Goal: Task Accomplishment & Management: Use online tool/utility

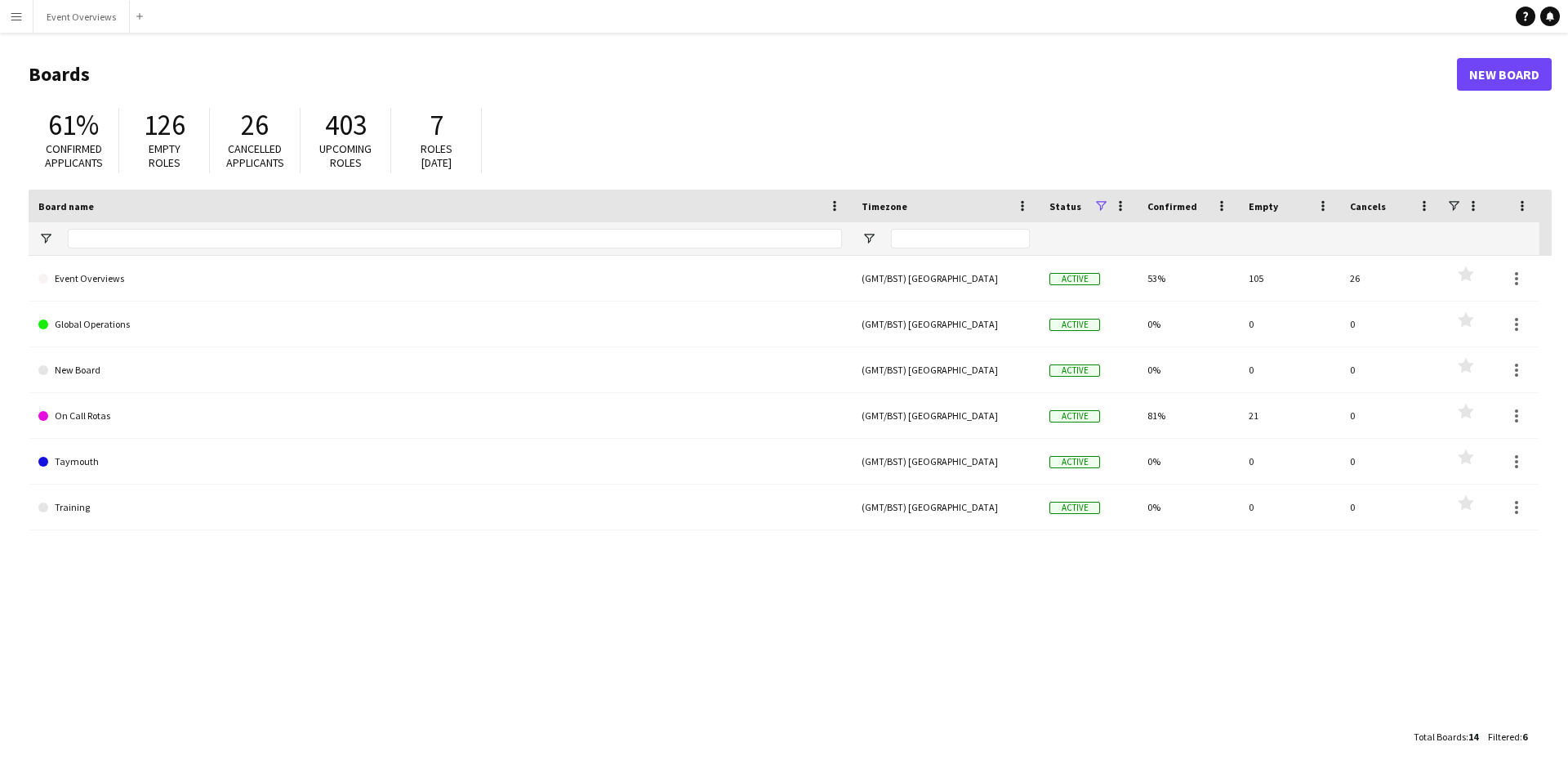
click at [16, 17] on app-icon "Menu" at bounding box center [16, 16] width 13 height 13
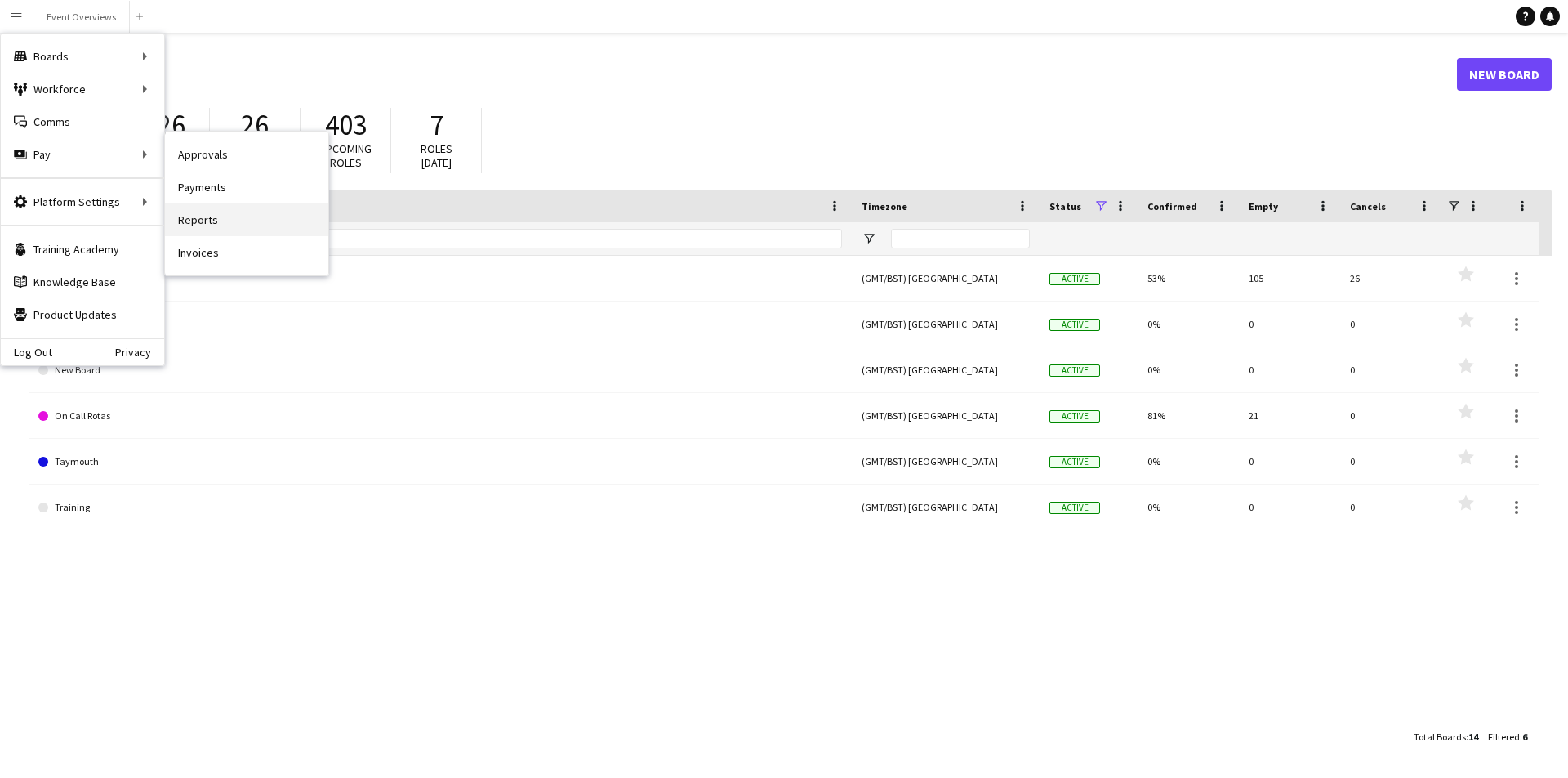
click at [202, 219] on link "Reports" at bounding box center [247, 219] width 163 height 33
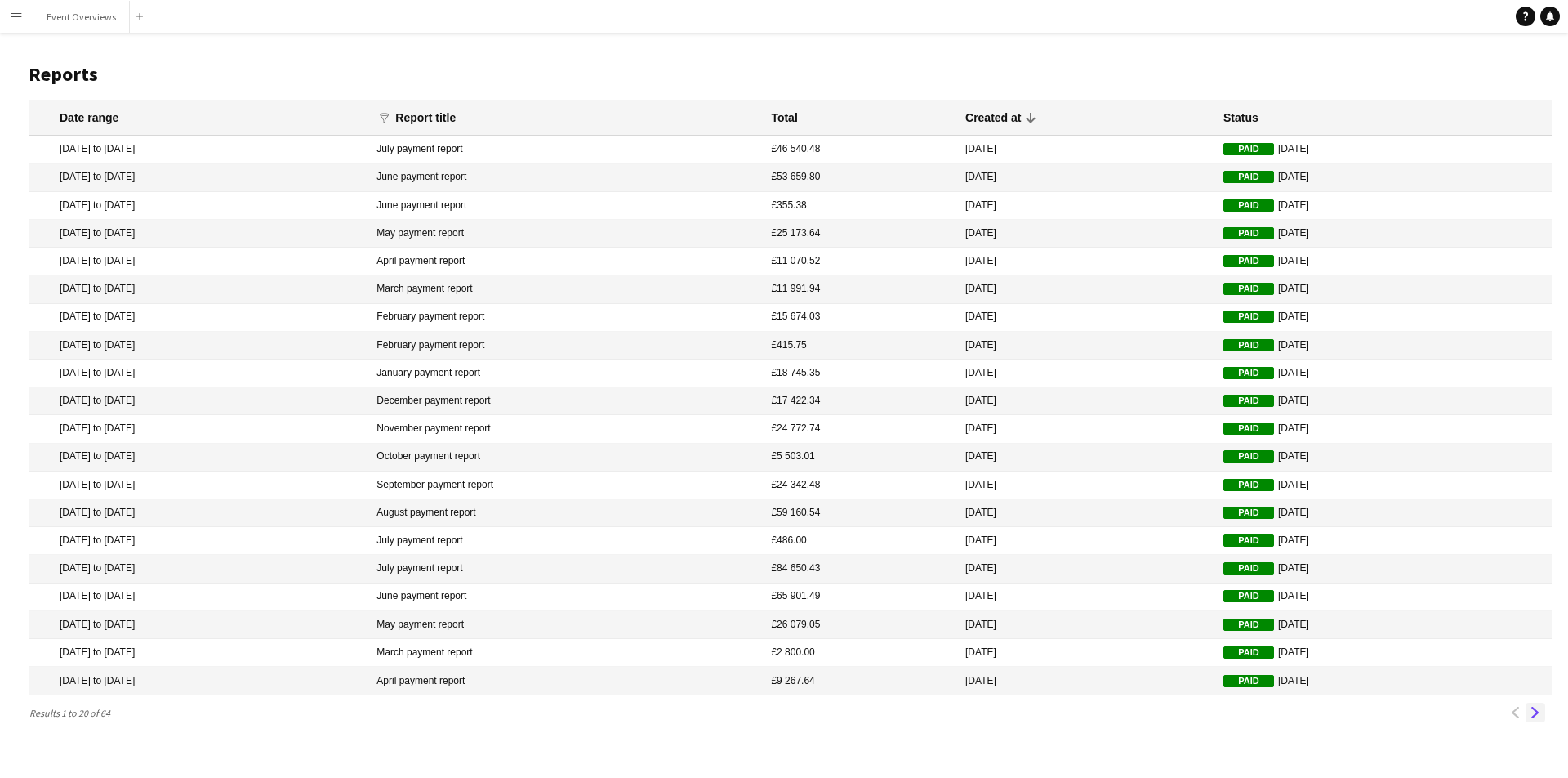
click at [1536, 707] on app-icon "Next" at bounding box center [1535, 712] width 12 height 12
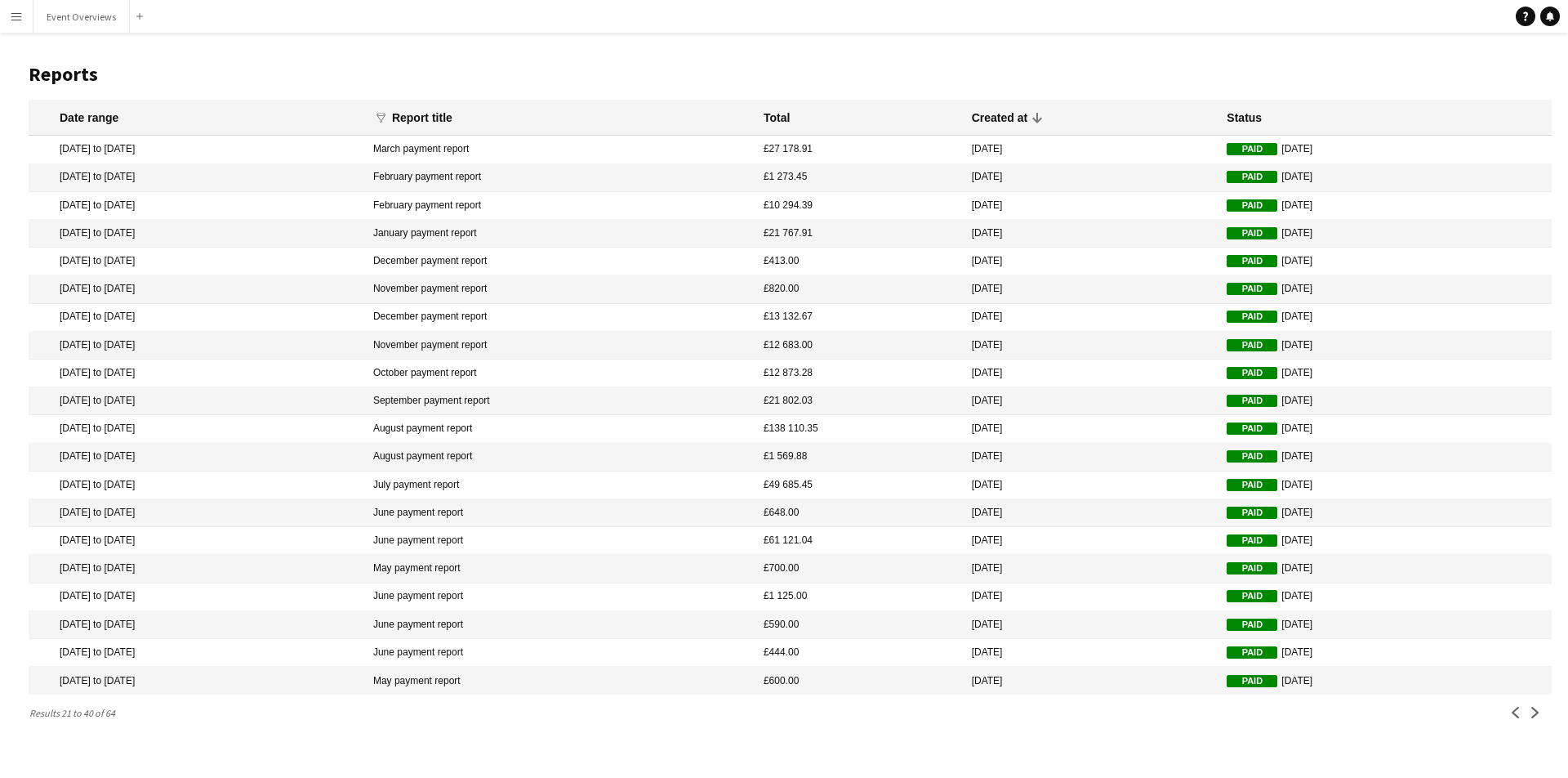
click at [9, 15] on button "Menu" at bounding box center [16, 16] width 33 height 33
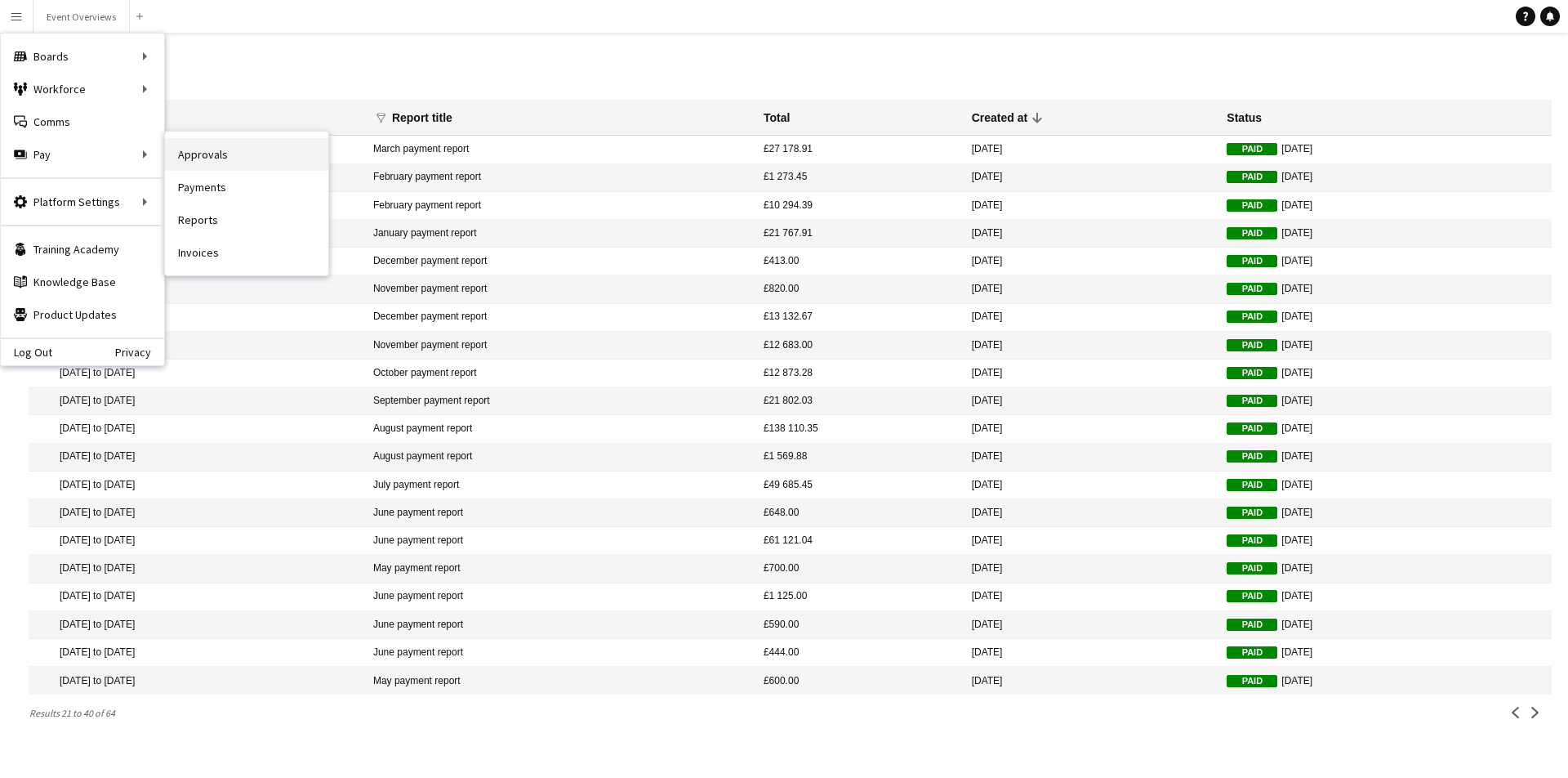
click at [196, 155] on link "Approvals" at bounding box center [247, 154] width 163 height 33
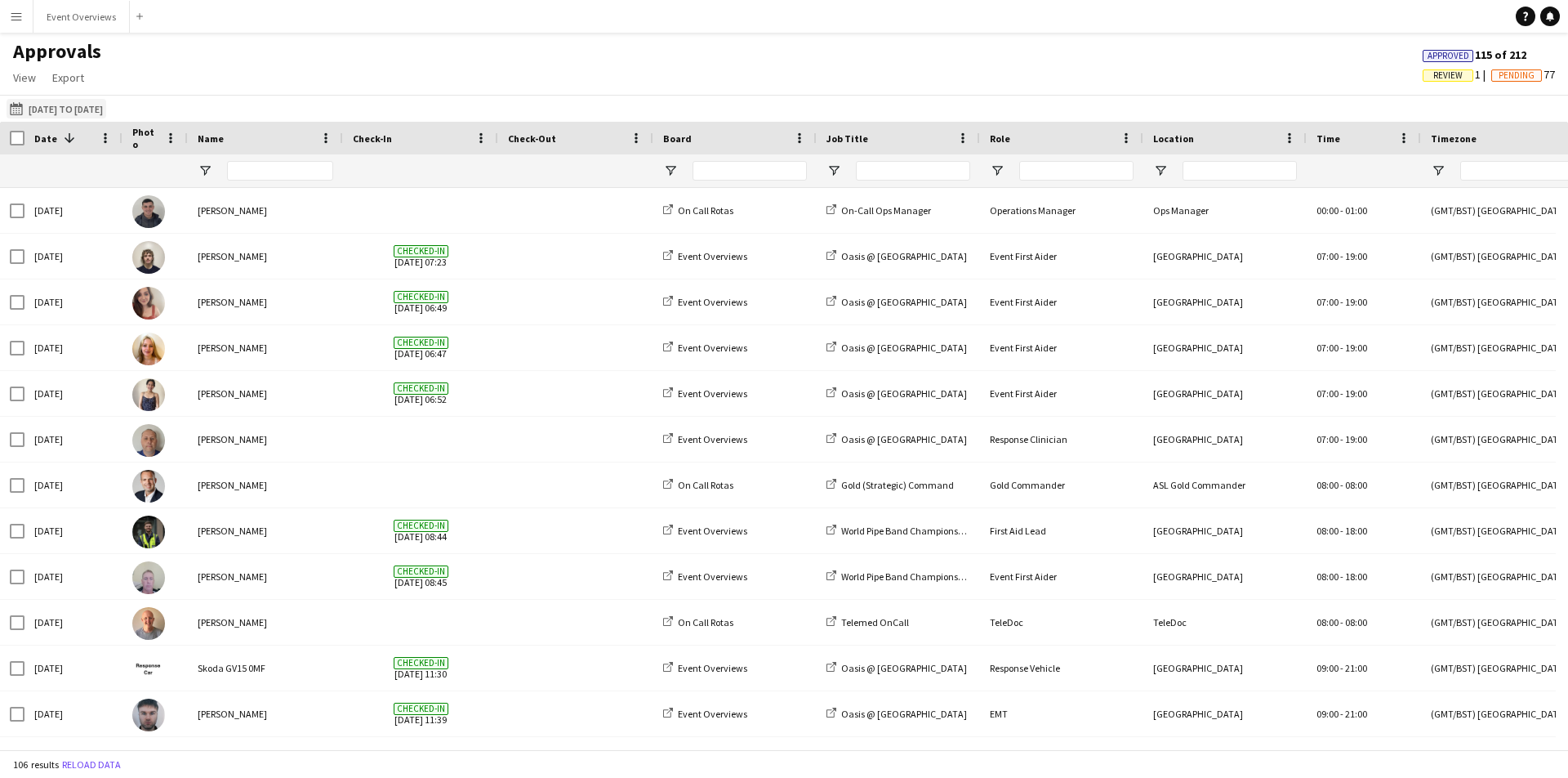
click at [68, 110] on button "[DATE] to [DATE] [DATE] to [DATE]" at bounding box center [56, 109] width 100 height 20
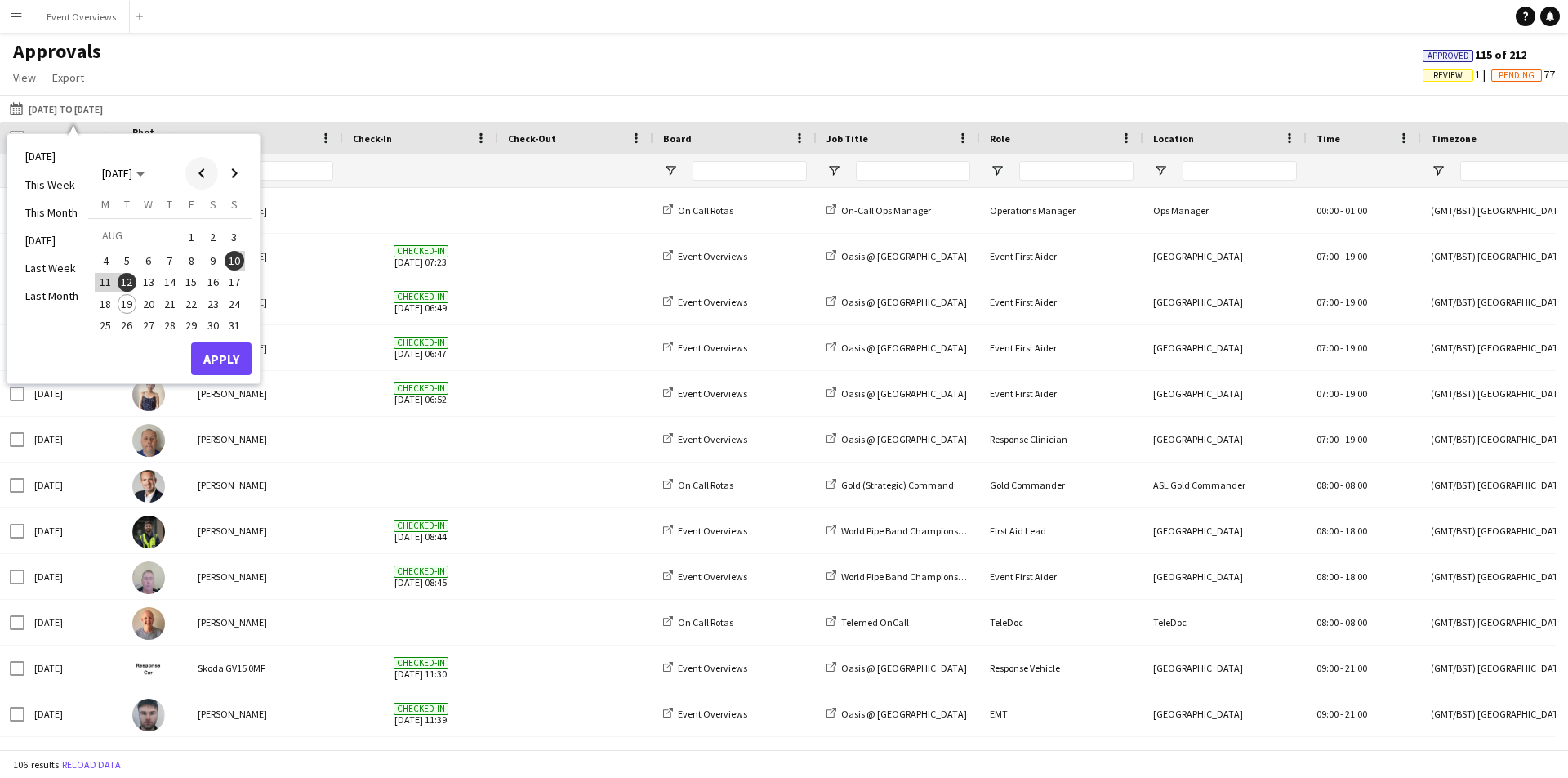
click at [198, 171] on span "Previous month" at bounding box center [202, 173] width 33 height 33
click at [128, 258] on span "1" at bounding box center [128, 257] width 20 height 20
click at [234, 175] on span "Next month" at bounding box center [235, 173] width 33 height 33
click at [105, 300] on span "18" at bounding box center [105, 304] width 20 height 20
click at [218, 355] on button "Apply" at bounding box center [221, 359] width 61 height 33
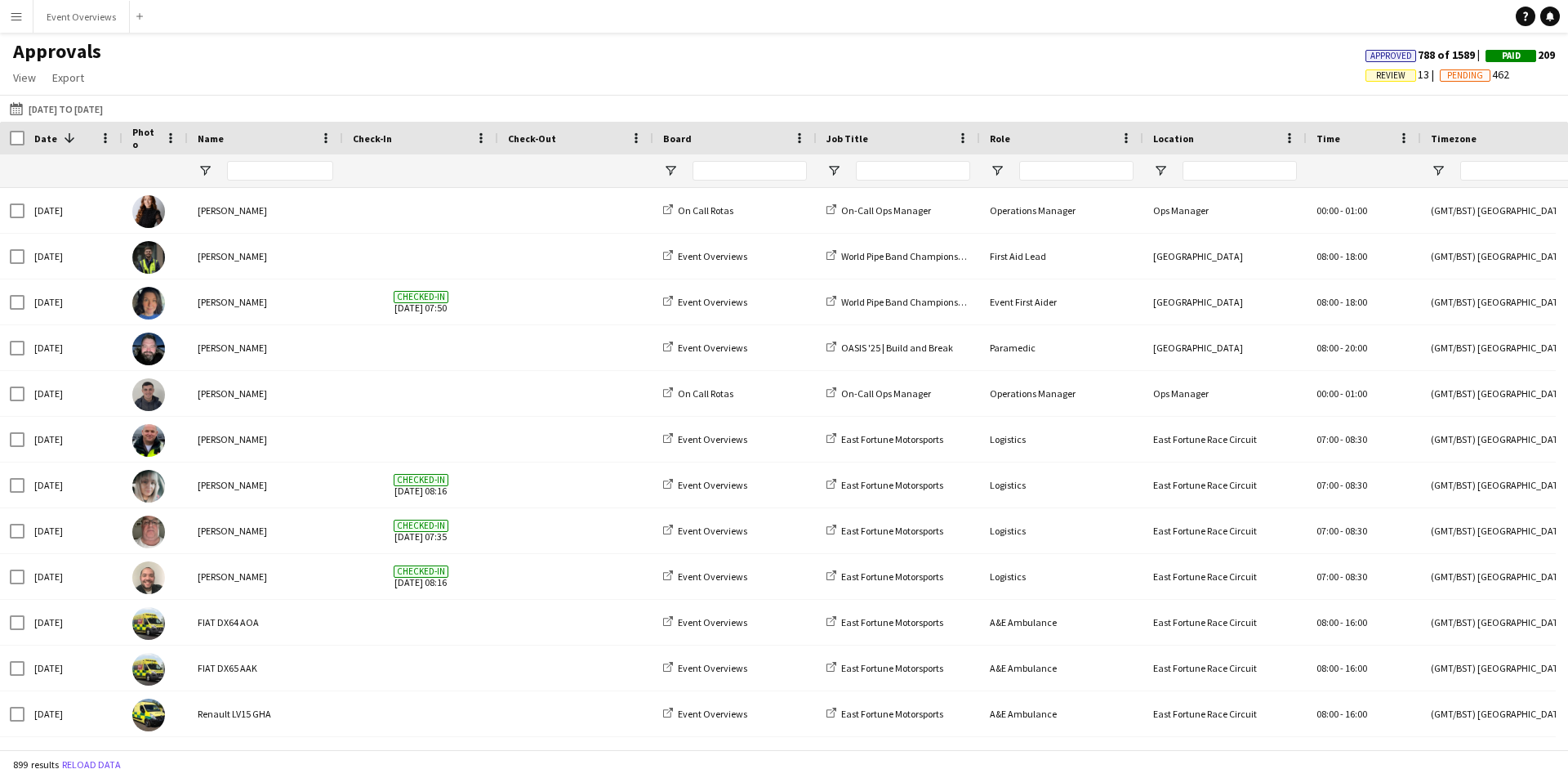
click at [16, 19] on app-icon "Menu" at bounding box center [16, 16] width 13 height 13
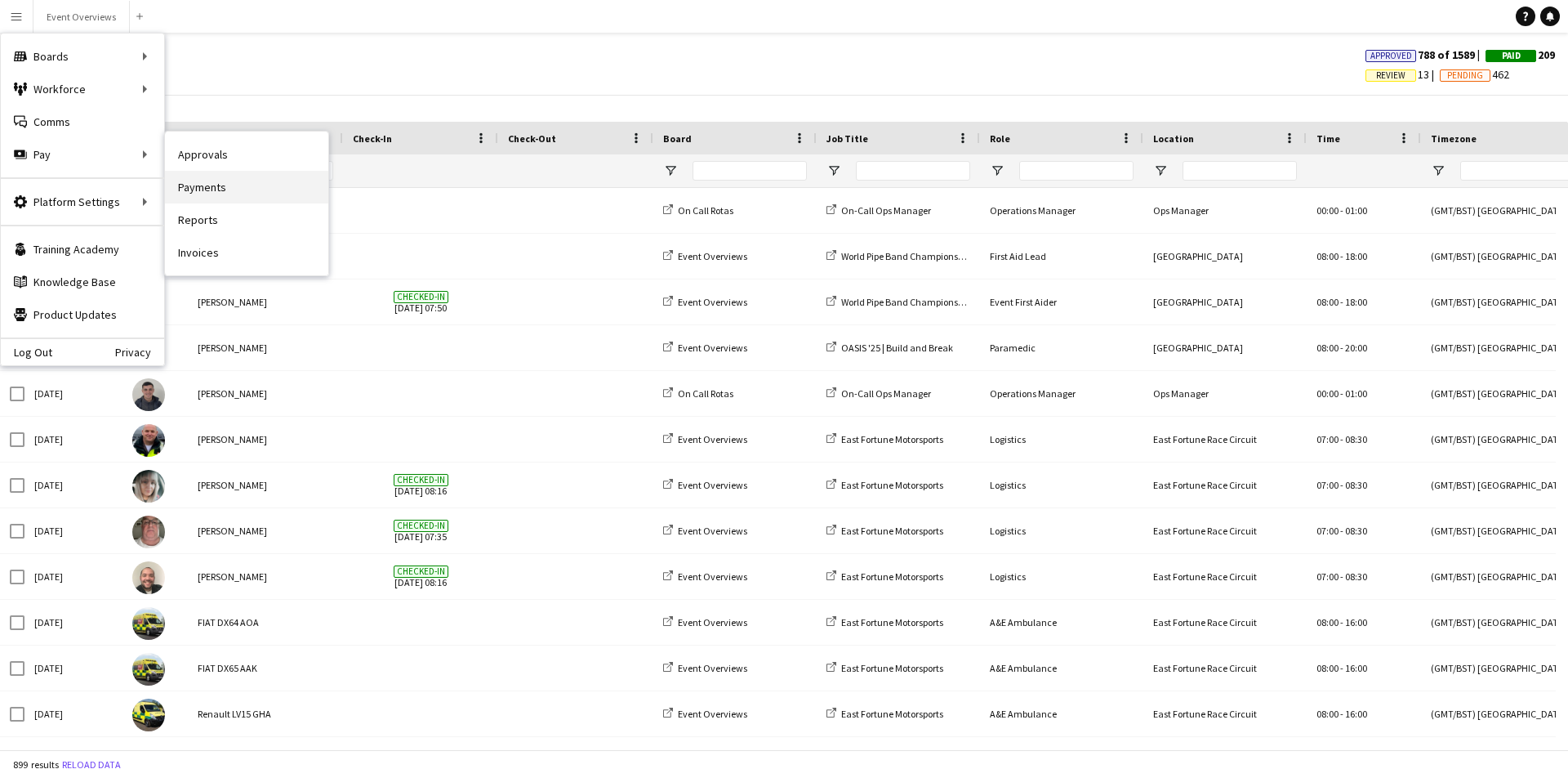
click at [209, 185] on link "Payments" at bounding box center [247, 187] width 163 height 33
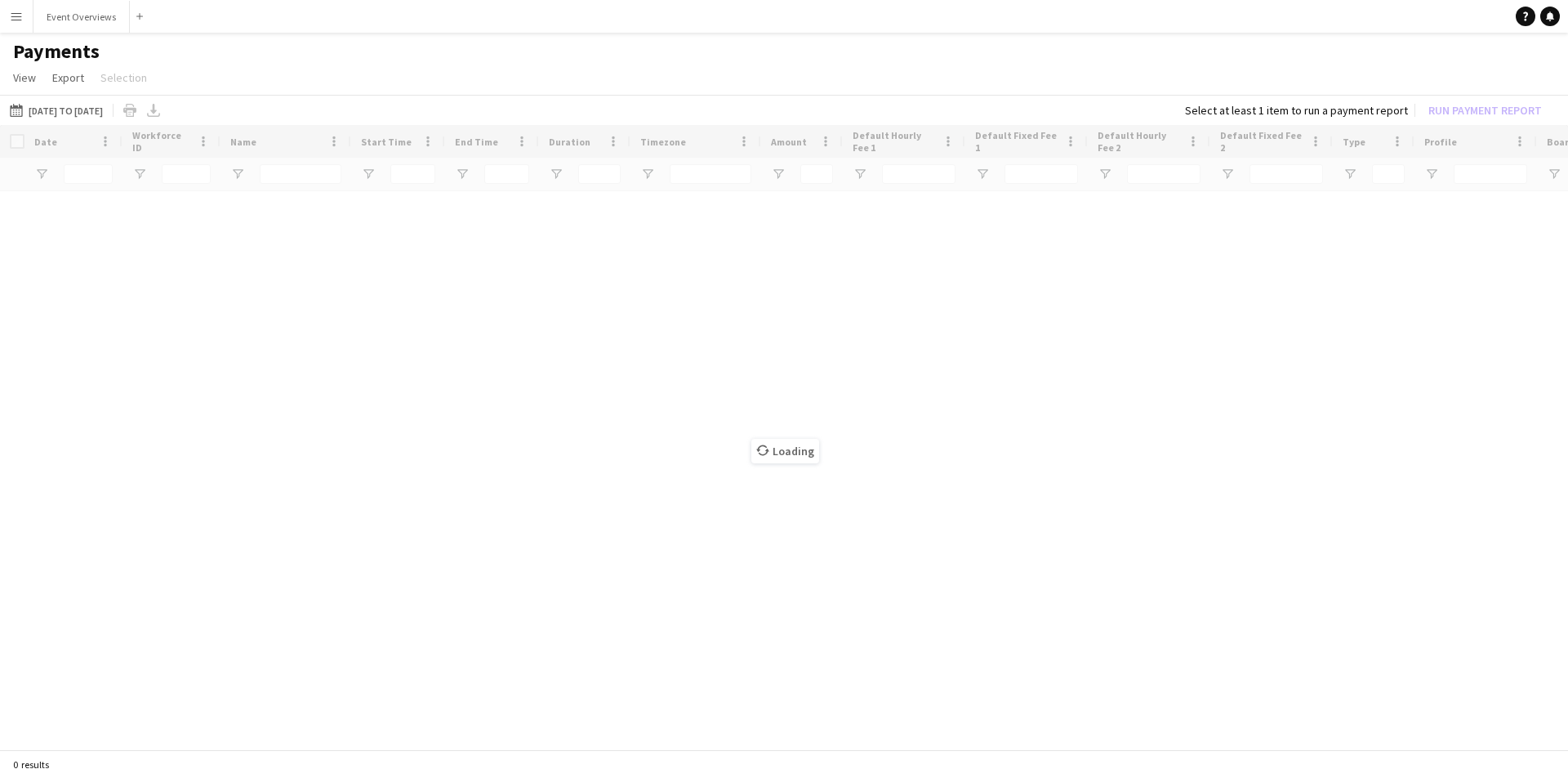
type input "*****"
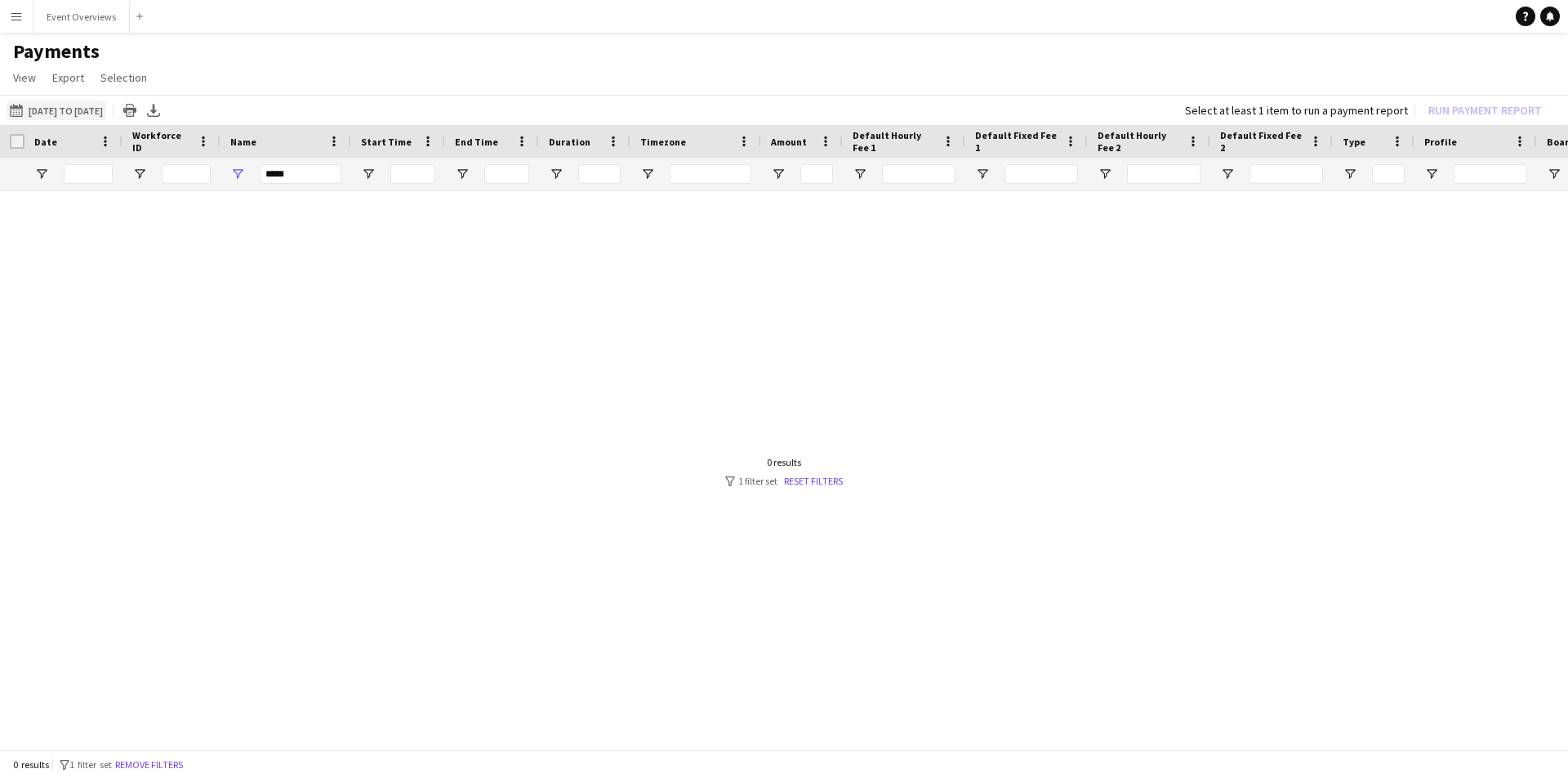
click at [62, 112] on button "[DATE] to [DATE] [DATE] to [DATE]" at bounding box center [56, 111] width 100 height 20
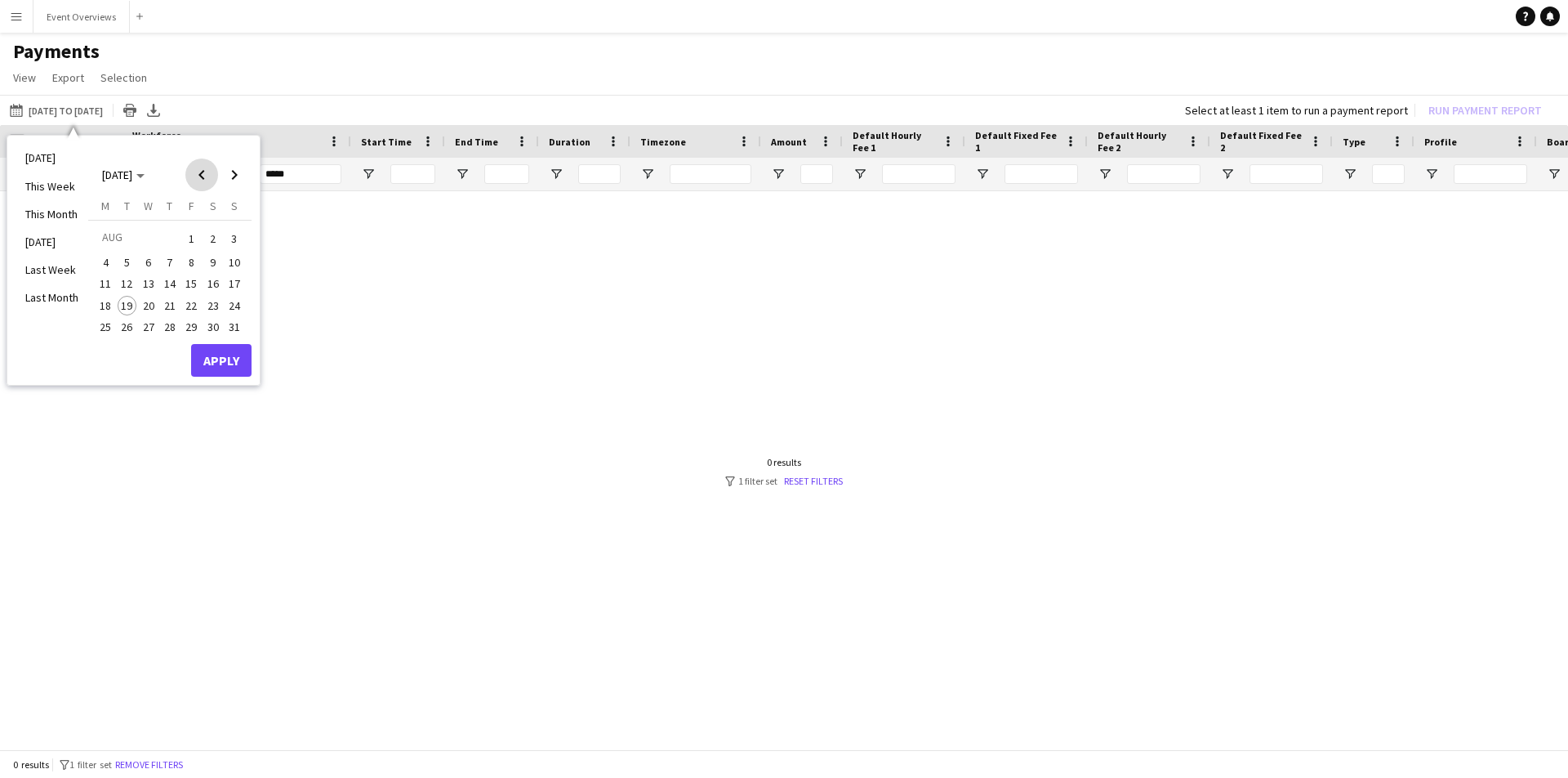
click at [202, 176] on span "Previous month" at bounding box center [202, 175] width 33 height 33
click at [124, 257] on span "1" at bounding box center [128, 258] width 20 height 20
click at [233, 171] on span "Next month" at bounding box center [235, 175] width 33 height 33
click at [103, 301] on span "18" at bounding box center [105, 306] width 20 height 20
click at [223, 359] on button "Apply" at bounding box center [221, 360] width 61 height 33
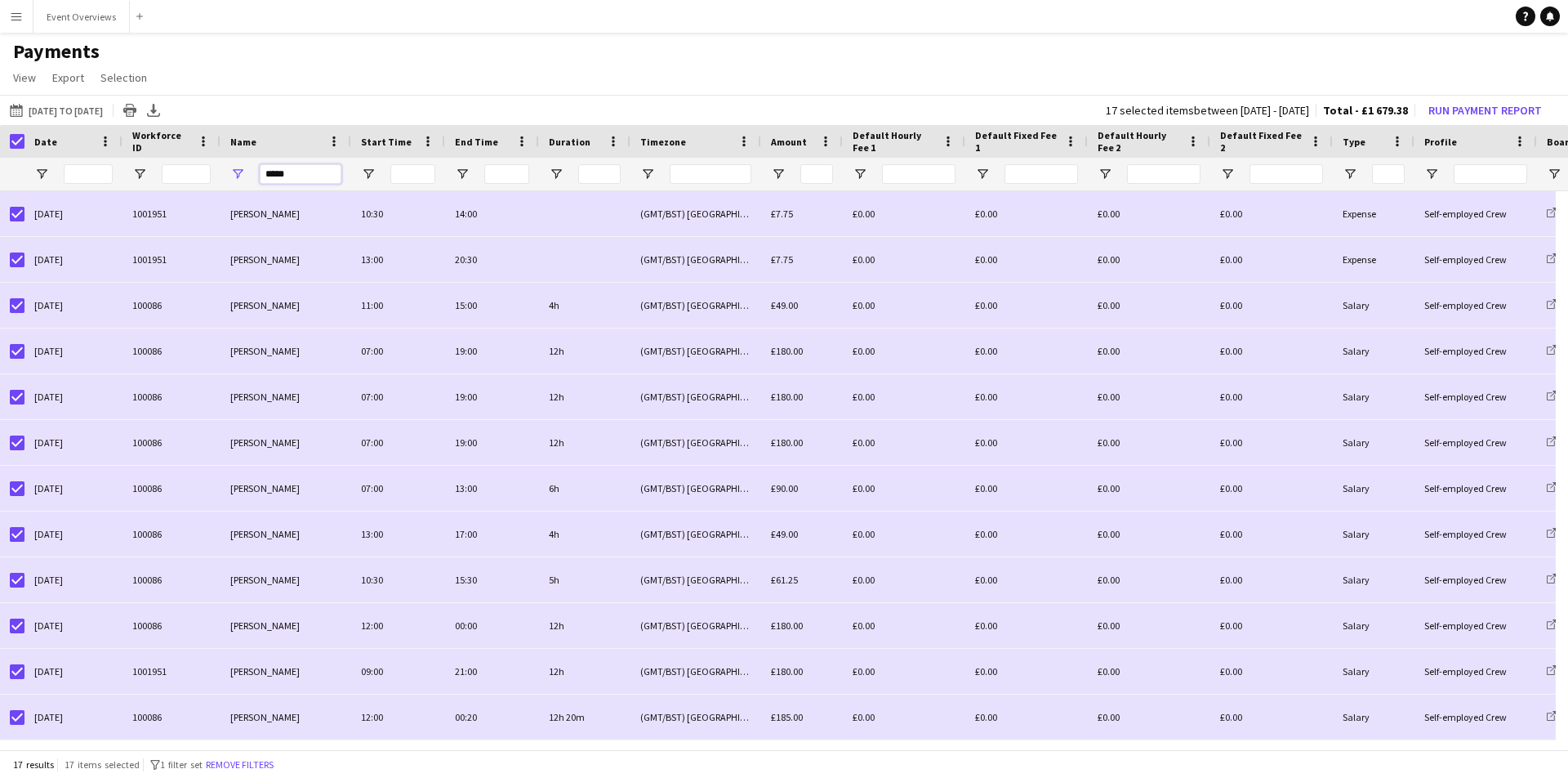
click at [293, 180] on input "*****" at bounding box center [301, 174] width 82 height 20
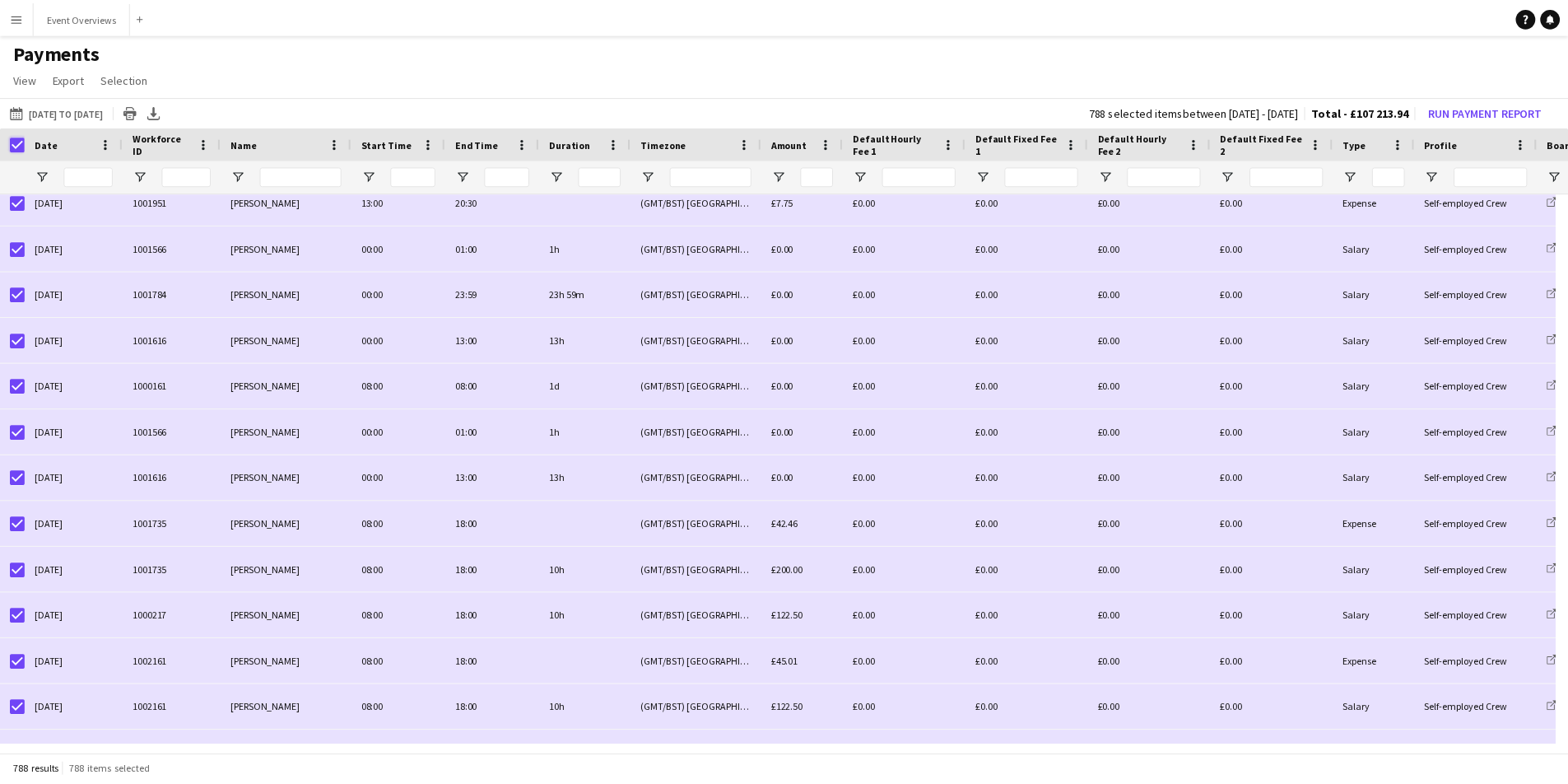
scroll to position [755, 0]
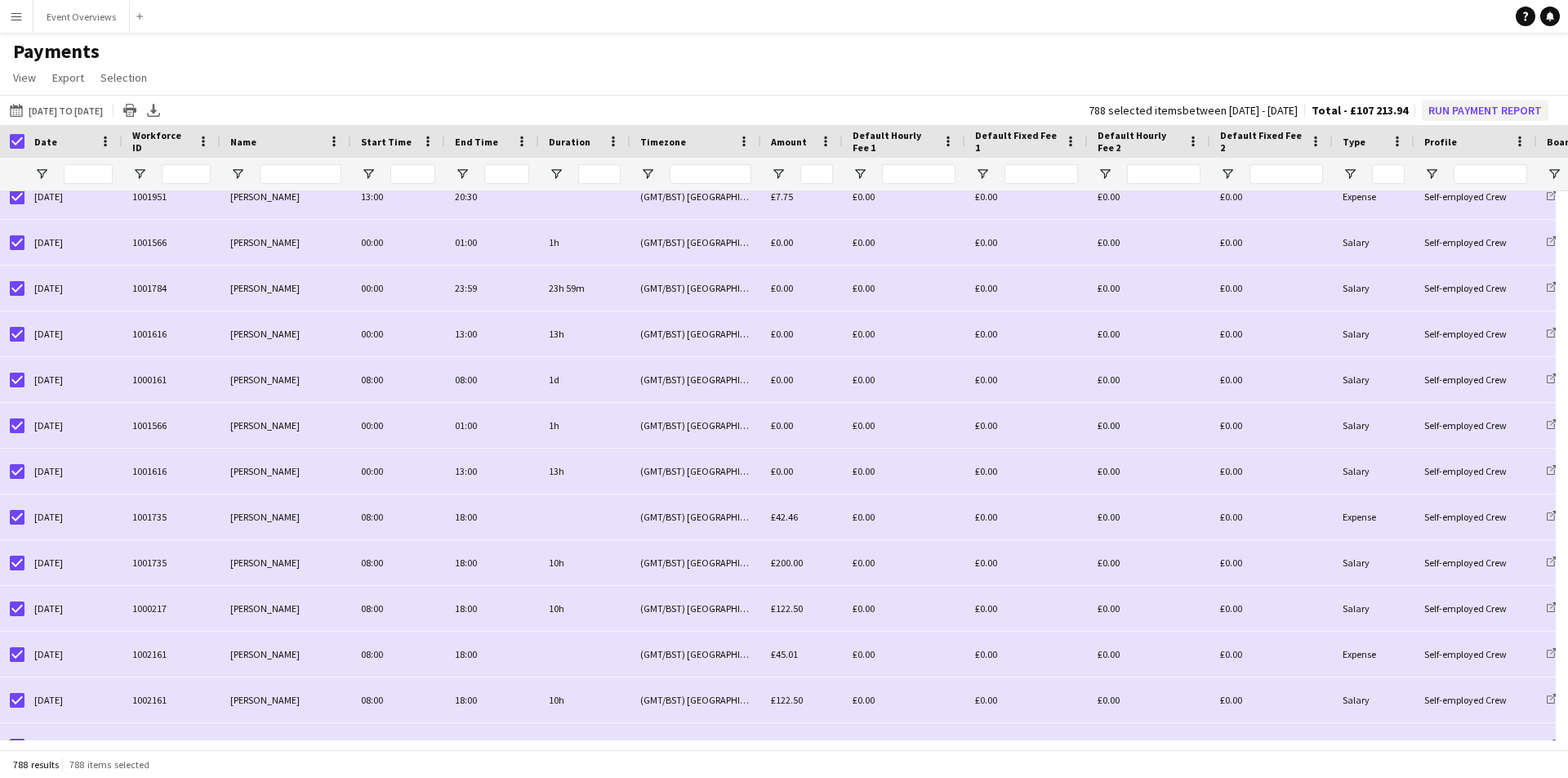
click at [1466, 109] on button "Run Payment Report" at bounding box center [1486, 110] width 127 height 21
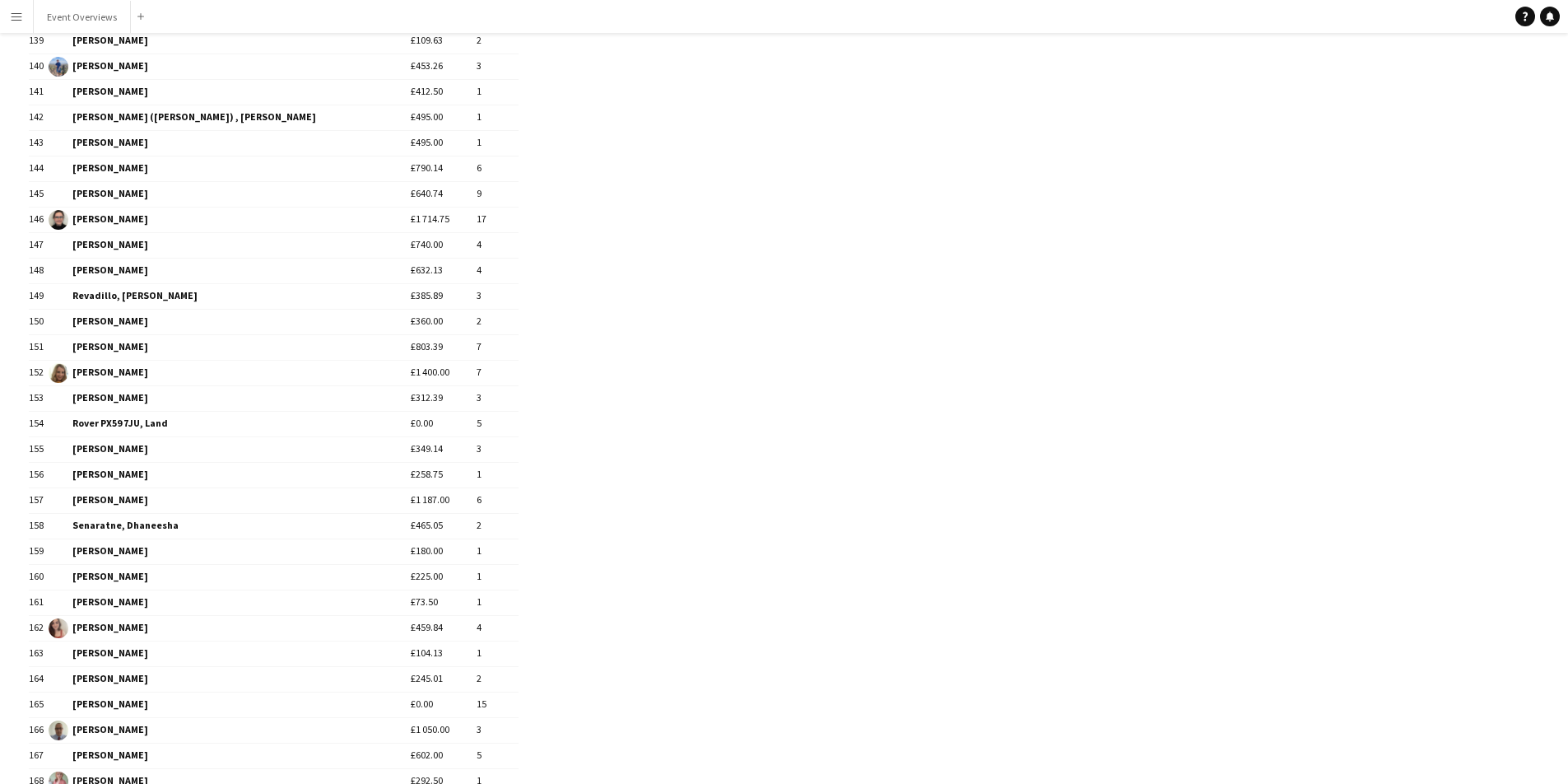
scroll to position [4484, 0]
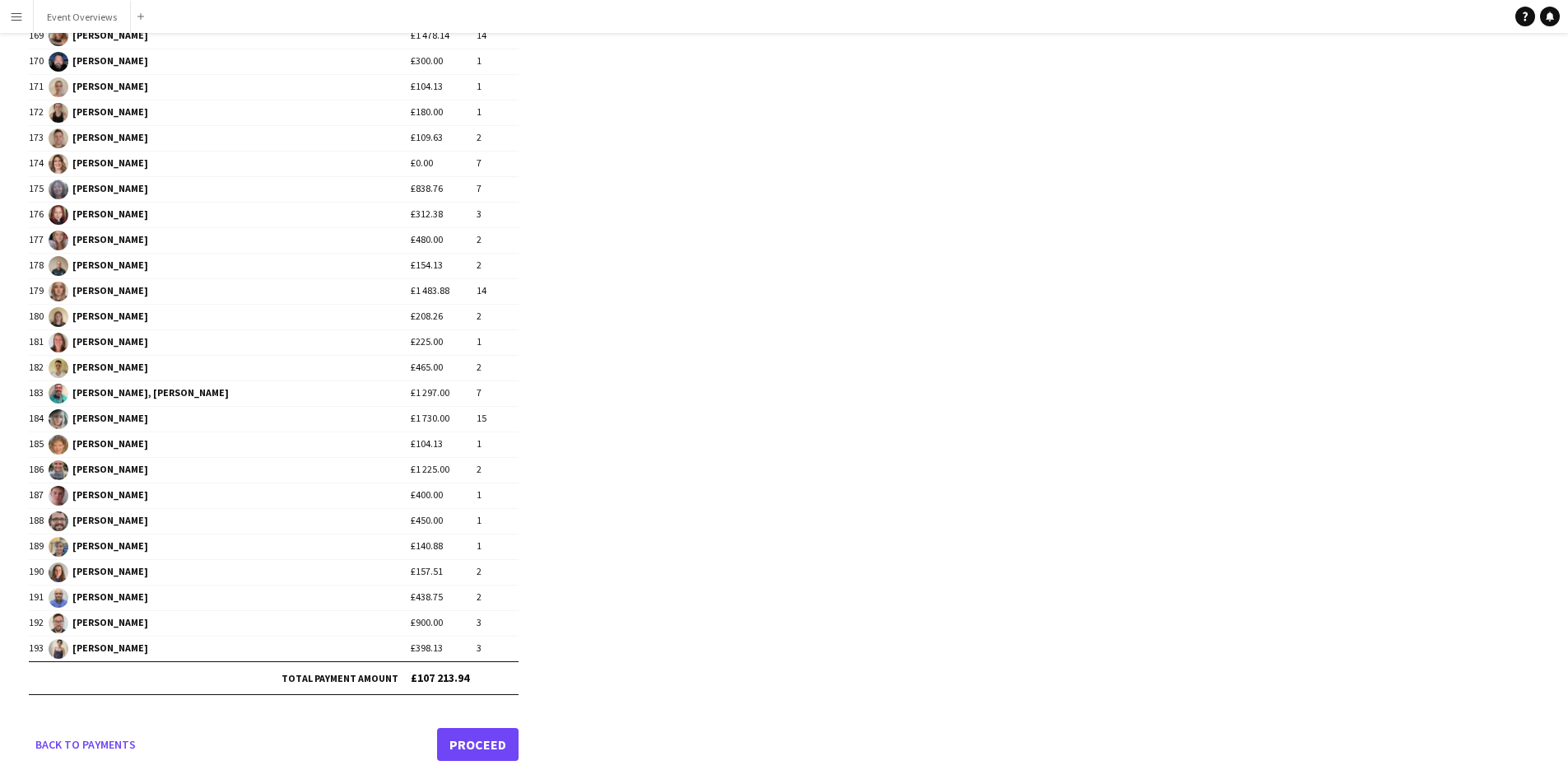
click at [470, 745] on link "Proceed" at bounding box center [477, 745] width 81 height 33
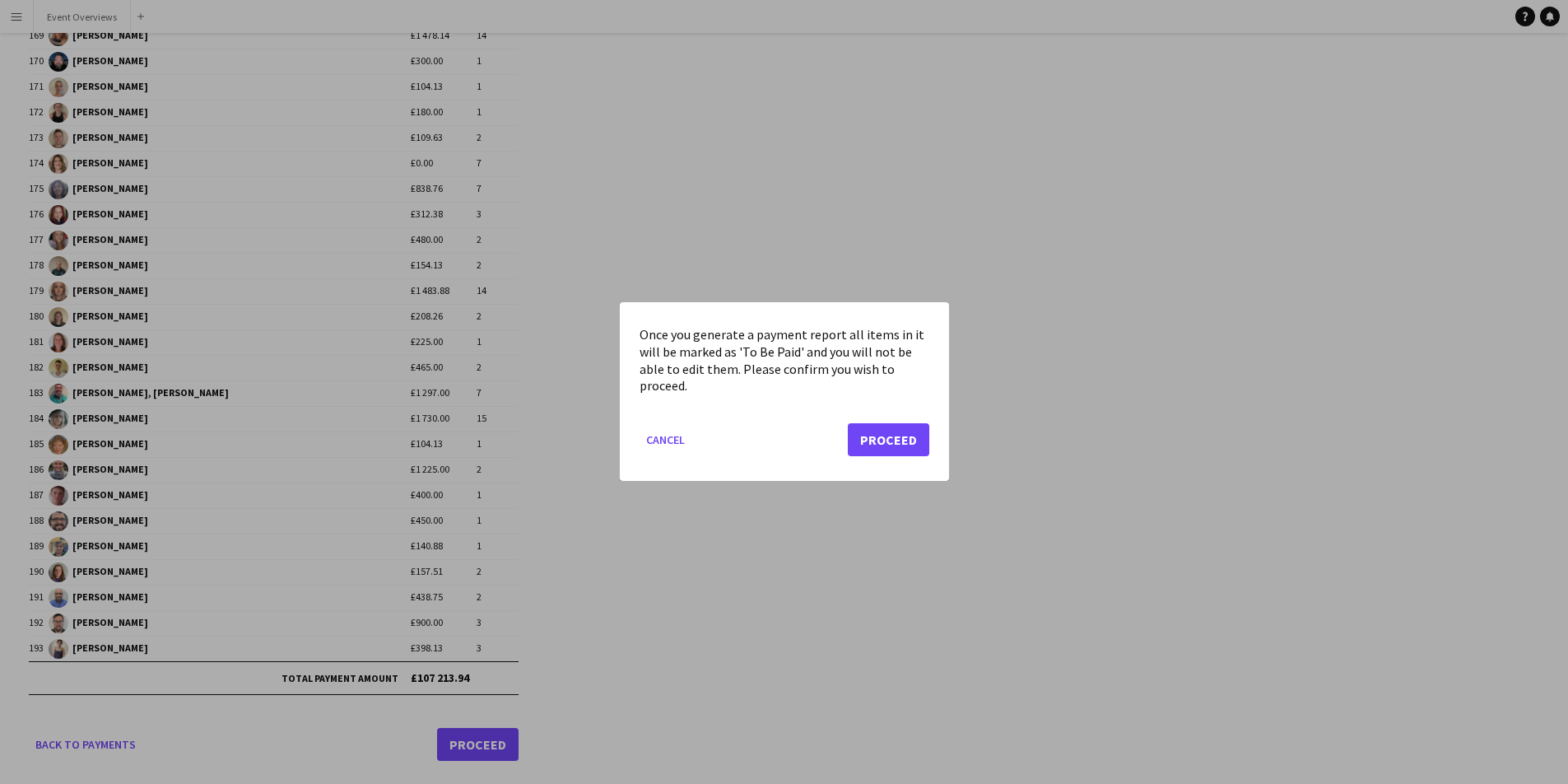
scroll to position [0, 0]
click at [891, 441] on button "Proceed" at bounding box center [888, 440] width 81 height 33
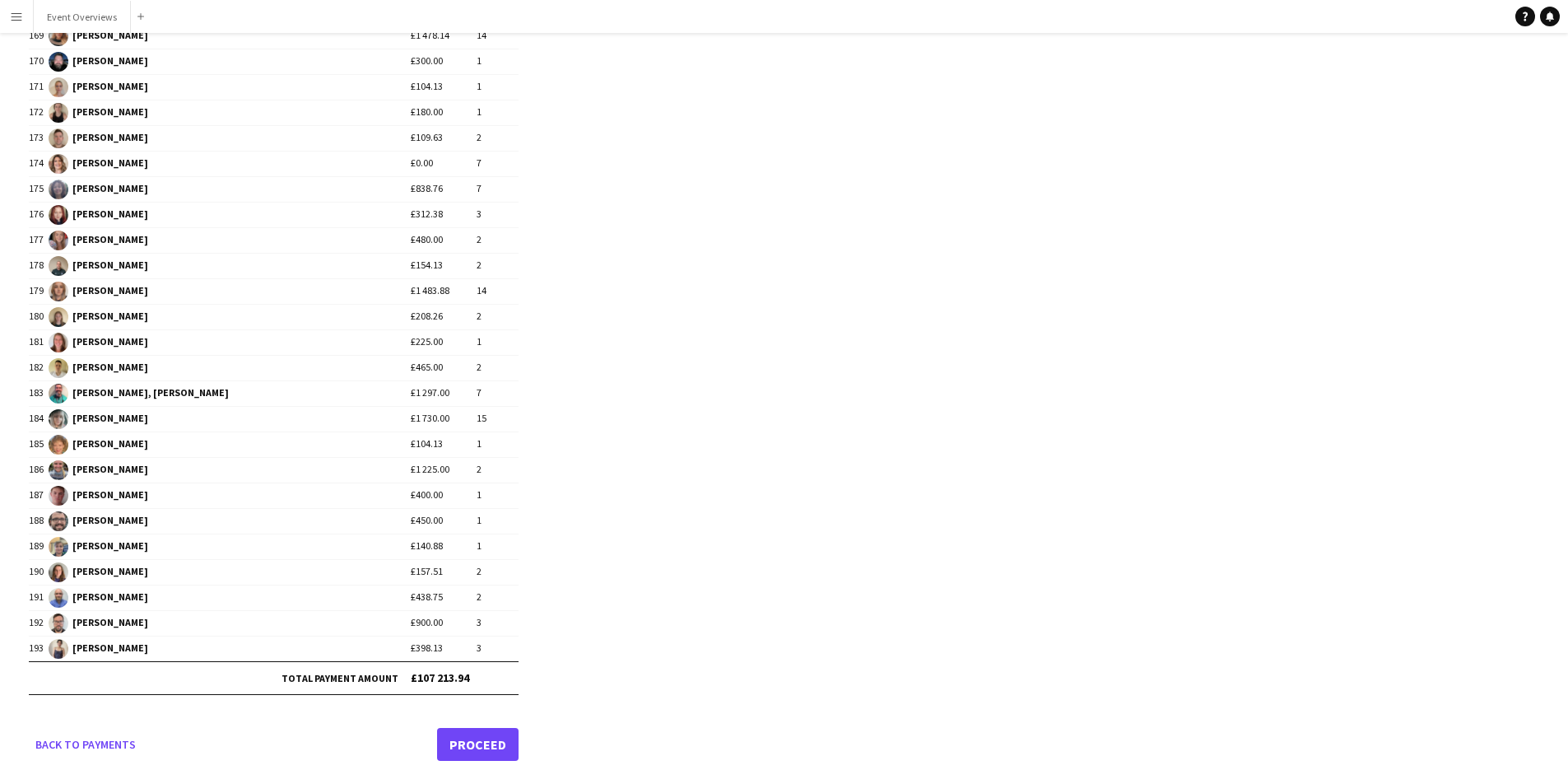
scroll to position [4484, 0]
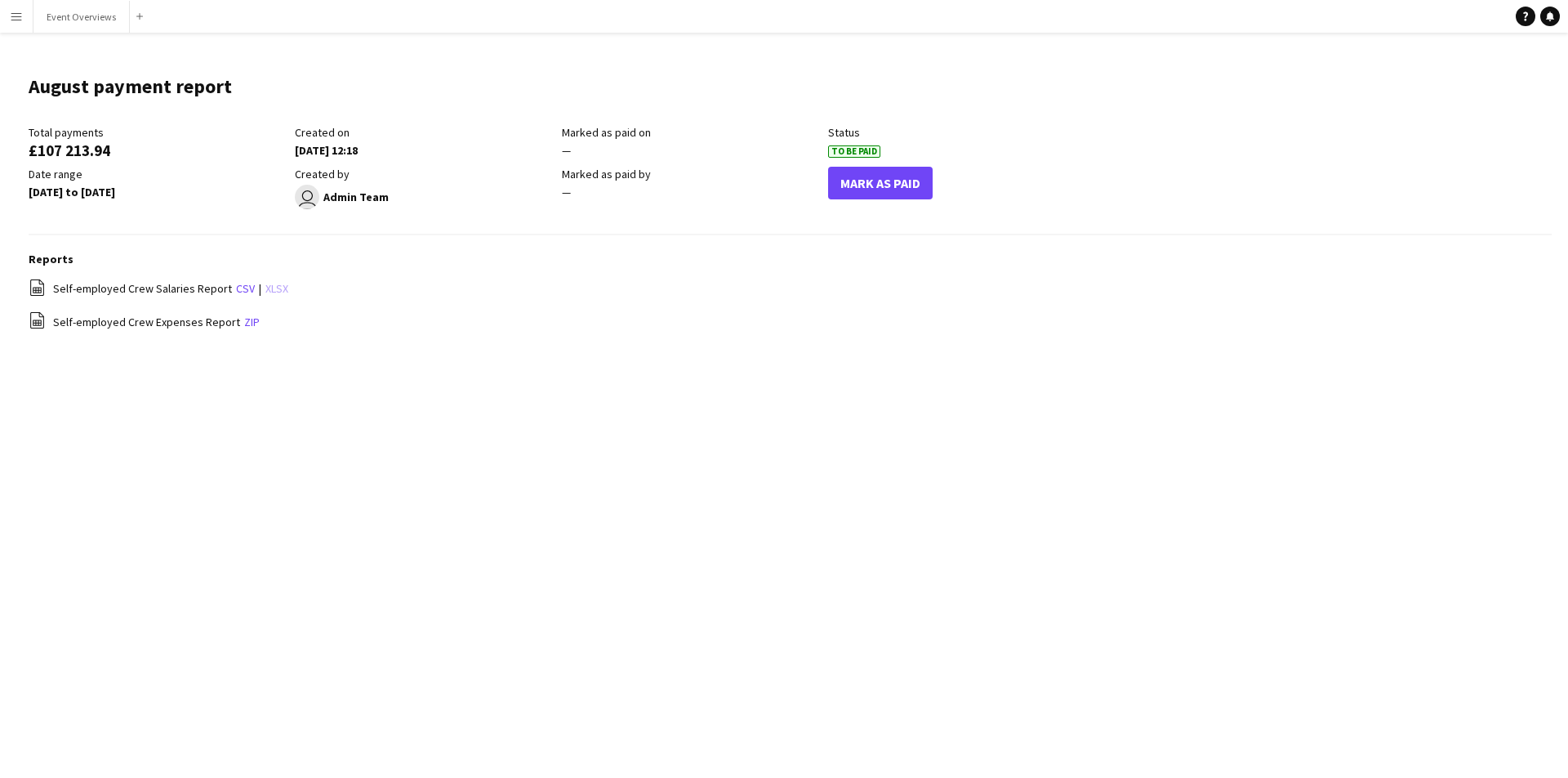
click at [267, 289] on link "xlsx" at bounding box center [276, 288] width 23 height 15
click at [244, 323] on link "zip" at bounding box center [251, 322] width 15 height 15
